Goal: Task Accomplishment & Management: Manage account settings

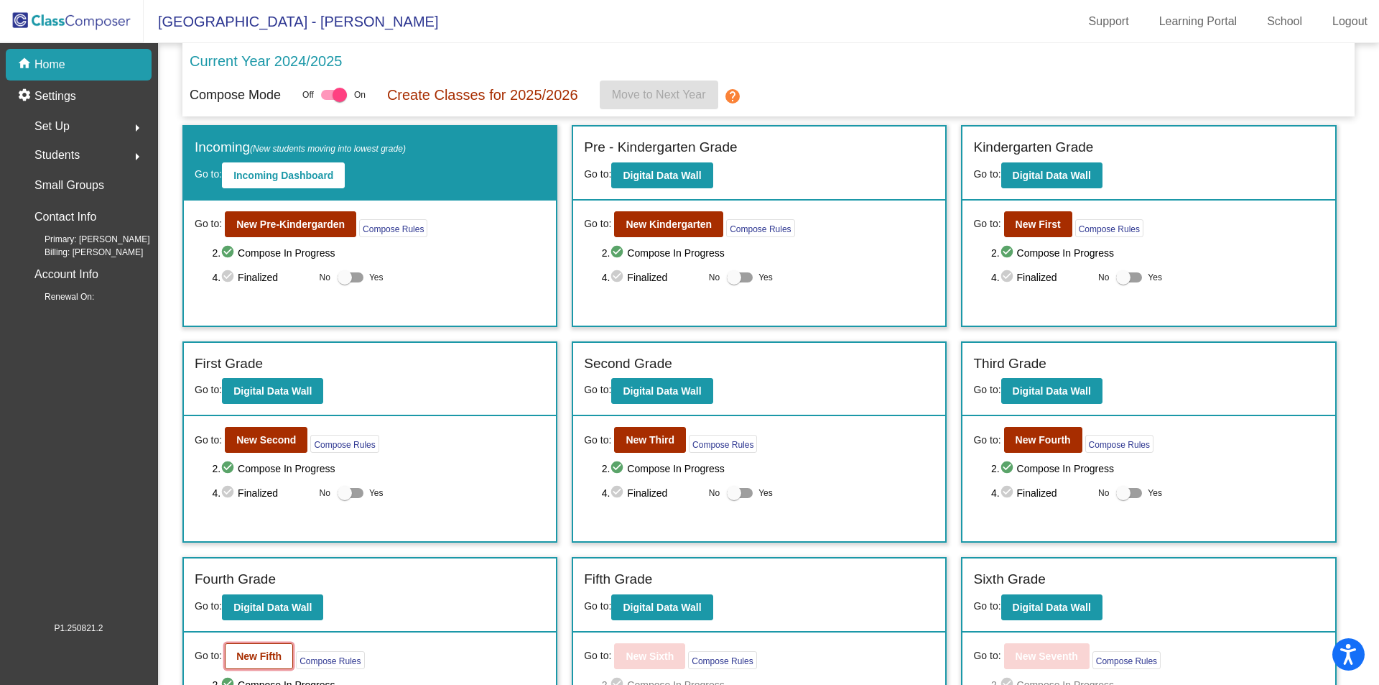
click at [232, 651] on button "New Fifth" at bounding box center [259, 656] width 68 height 26
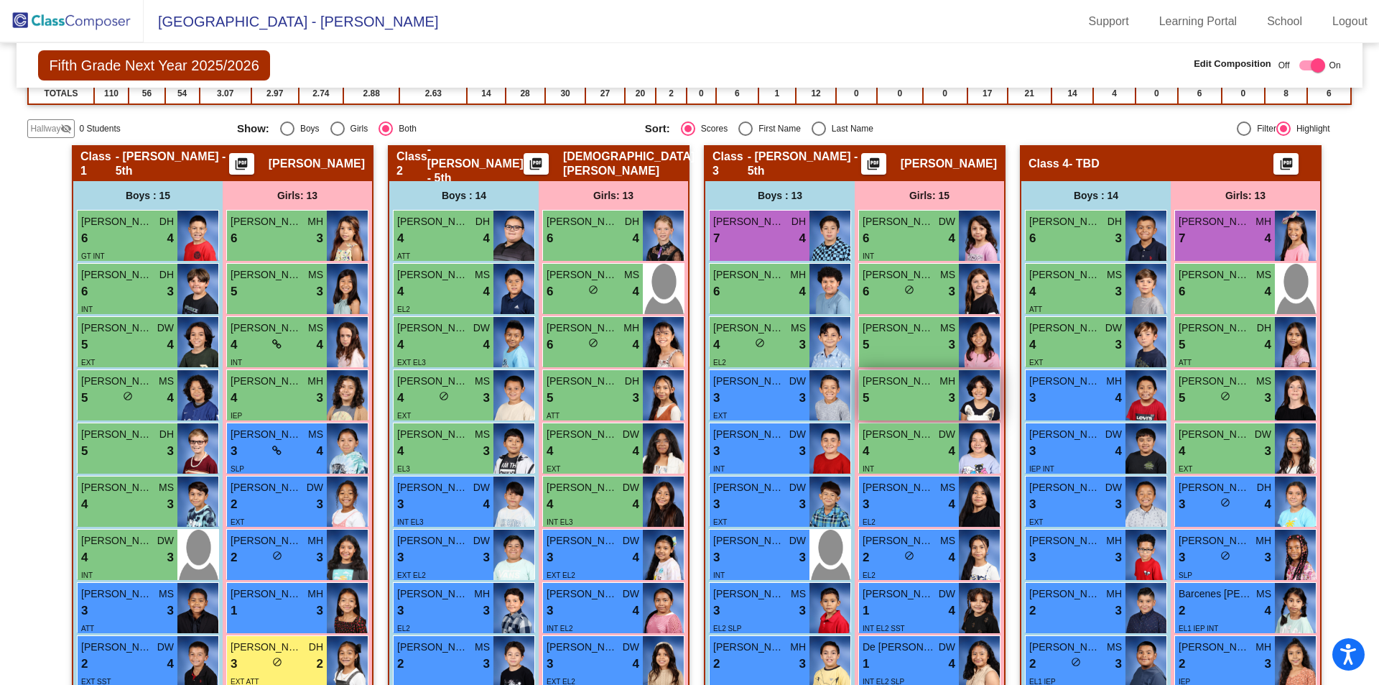
scroll to position [287, 0]
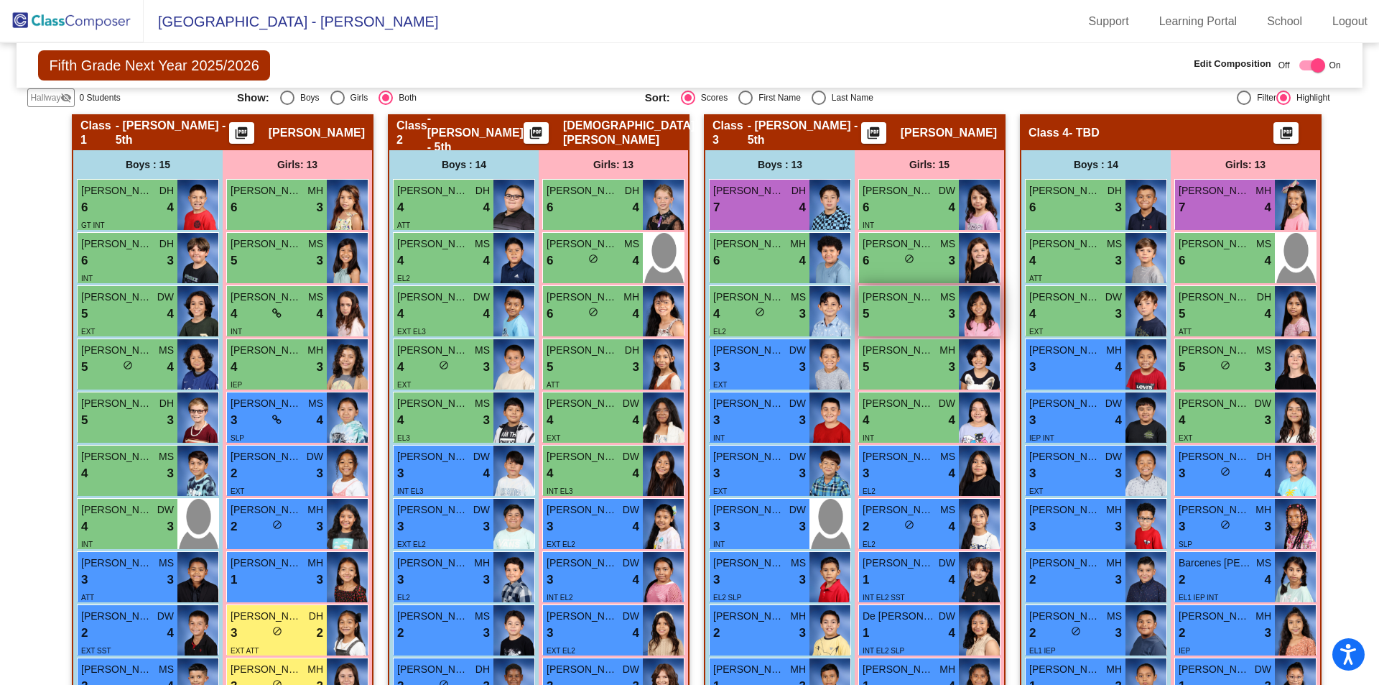
click at [910, 310] on div "5 lock do_not_disturb_alt 3" at bounding box center [909, 314] width 93 height 19
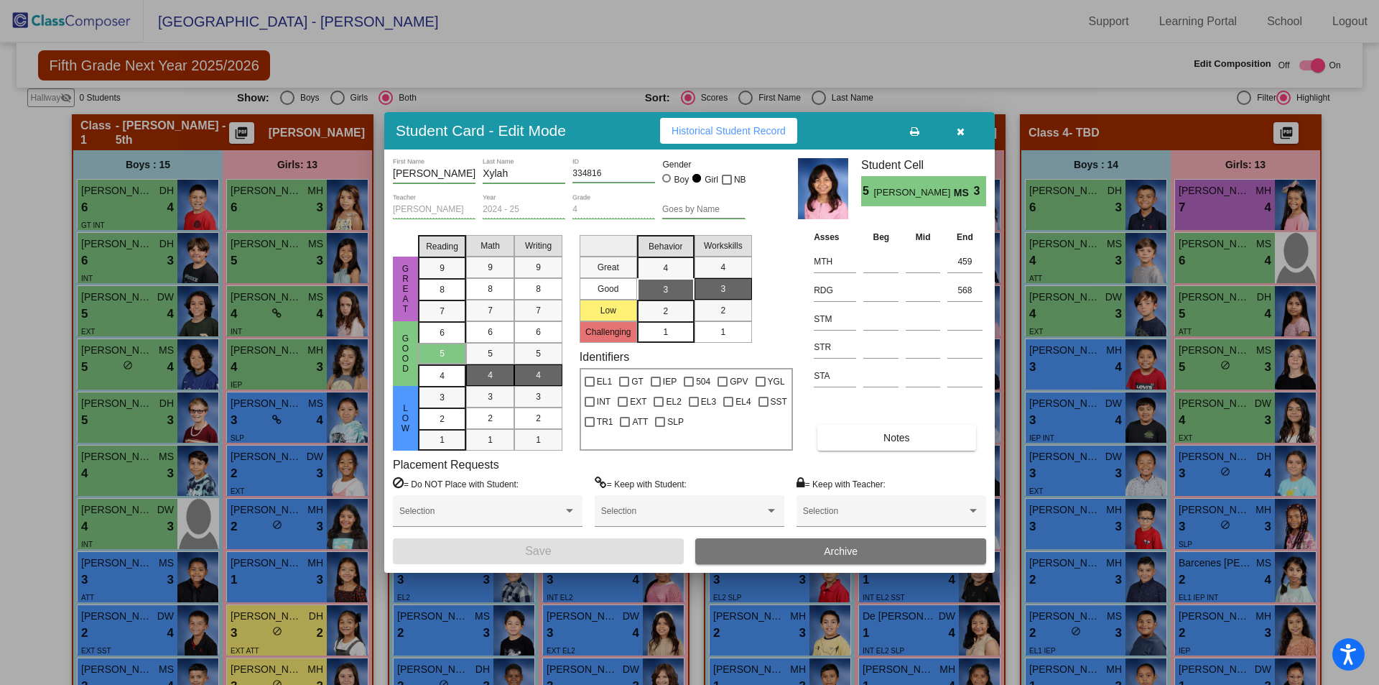
click at [839, 545] on button "Archive" at bounding box center [840, 551] width 291 height 26
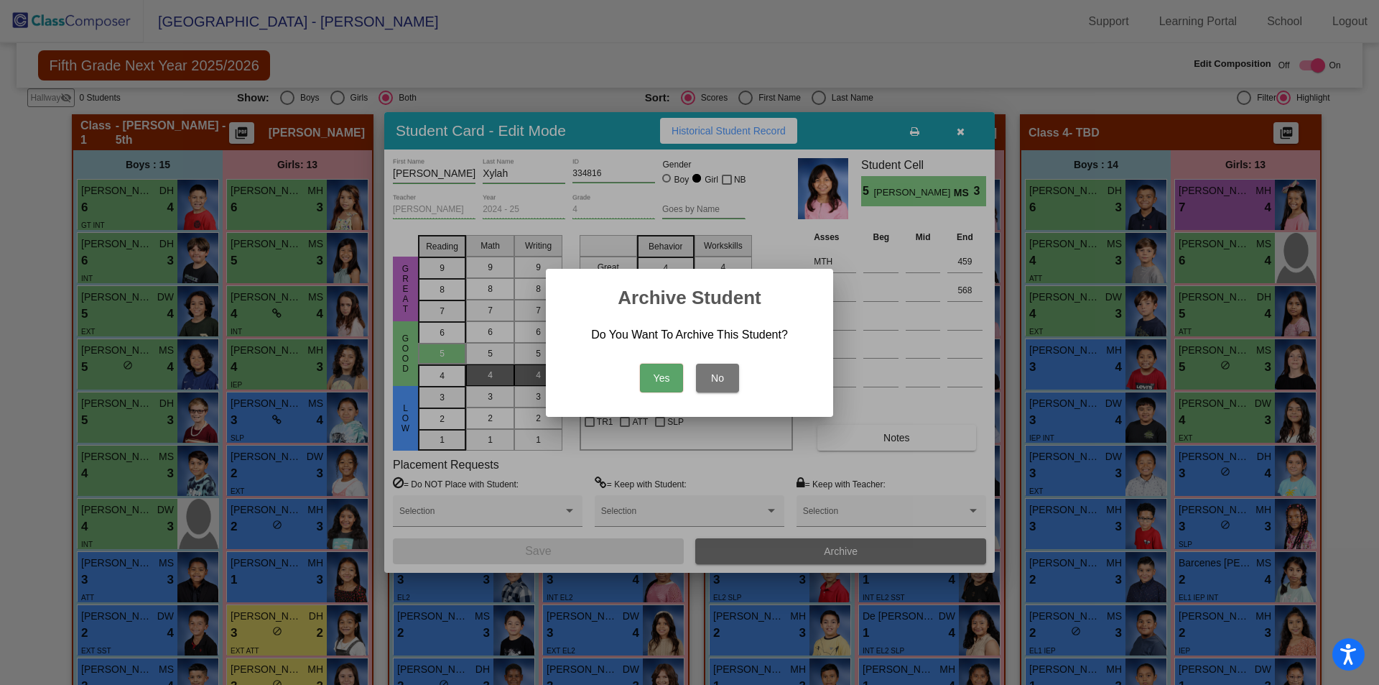
click at [671, 374] on button "Yes" at bounding box center [661, 378] width 43 height 29
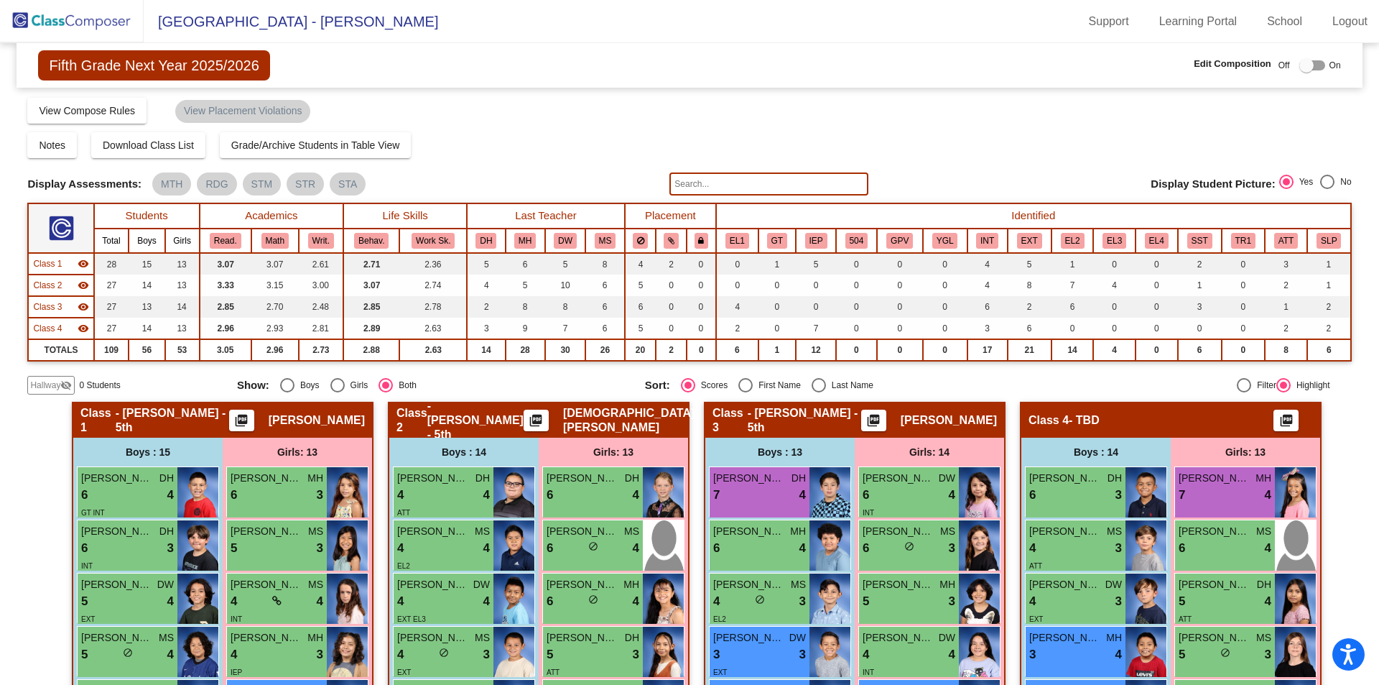
click at [75, 29] on img at bounding box center [72, 21] width 144 height 42
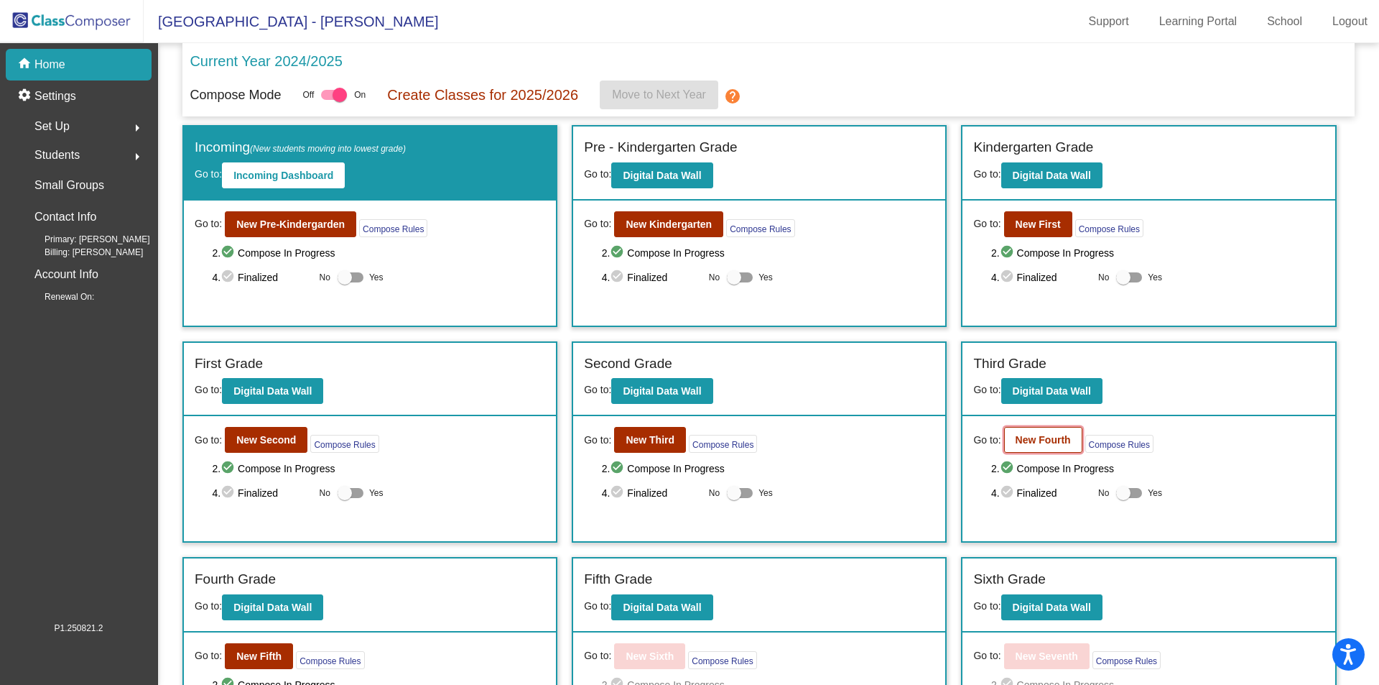
click at [1047, 445] on b "New Fourth" at bounding box center [1043, 439] width 55 height 11
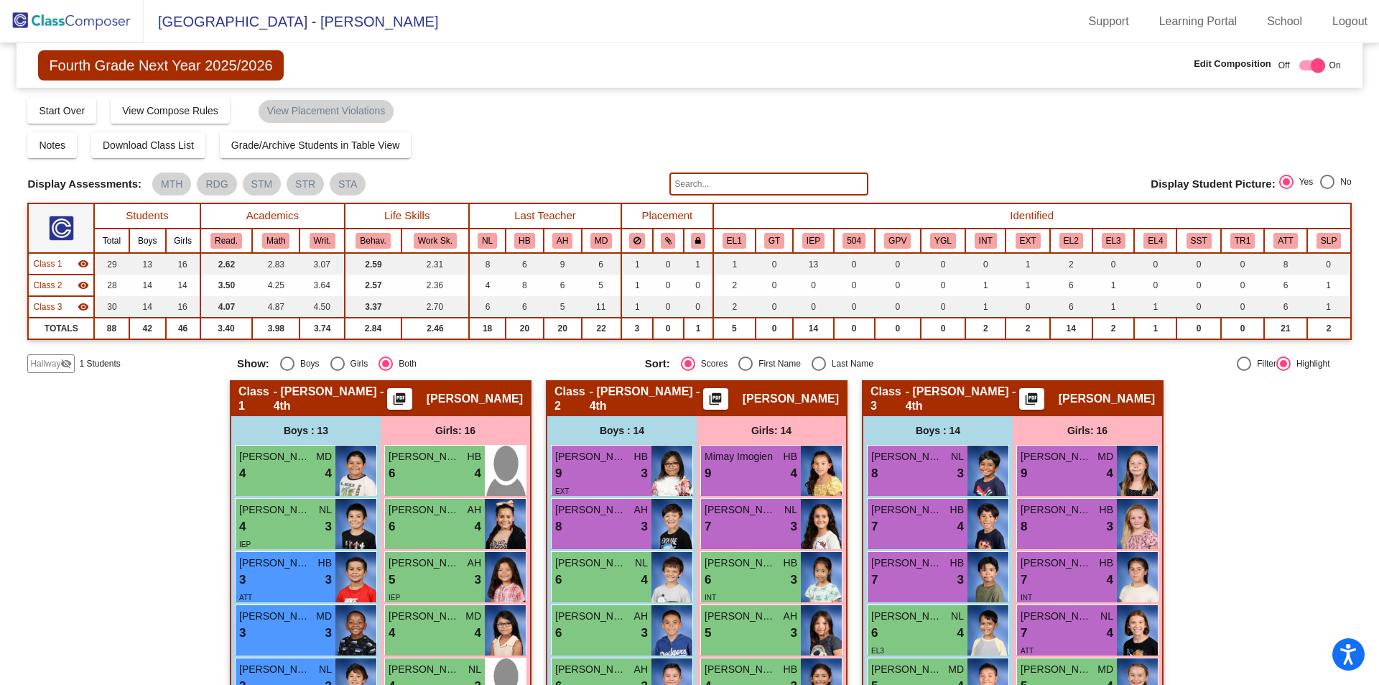
click at [111, 33] on img at bounding box center [72, 21] width 144 height 42
